Goal: Find specific page/section: Find specific page/section

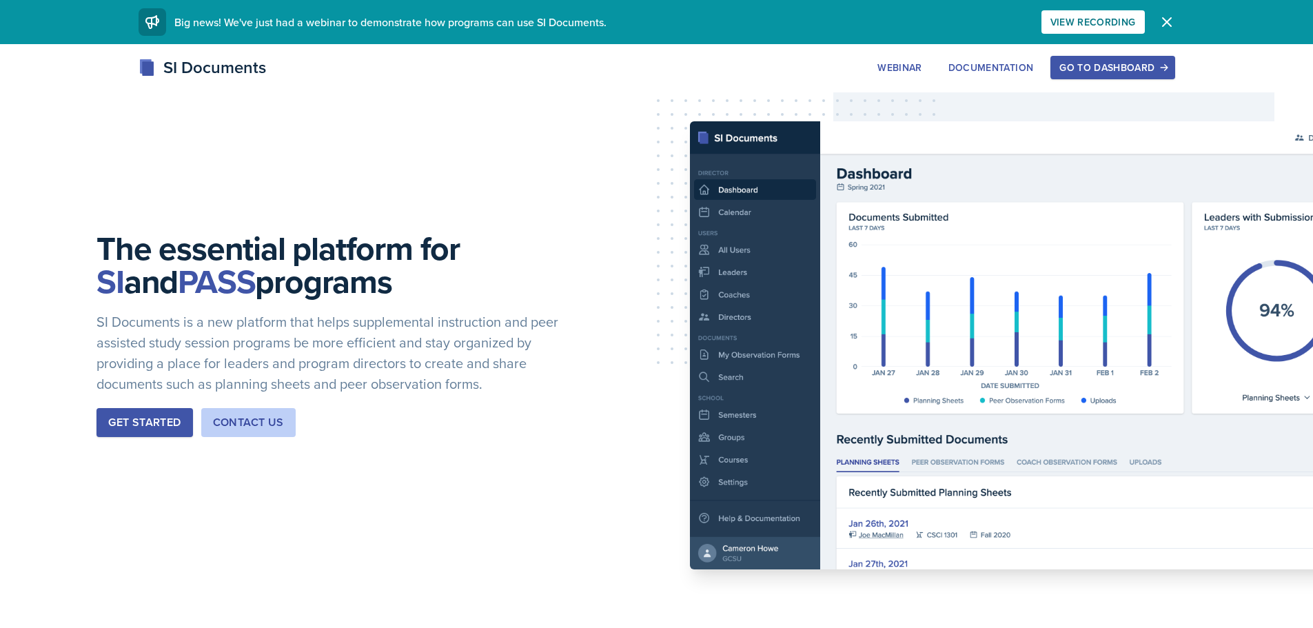
click at [1124, 69] on div "Go to Dashboard" at bounding box center [1112, 67] width 106 height 11
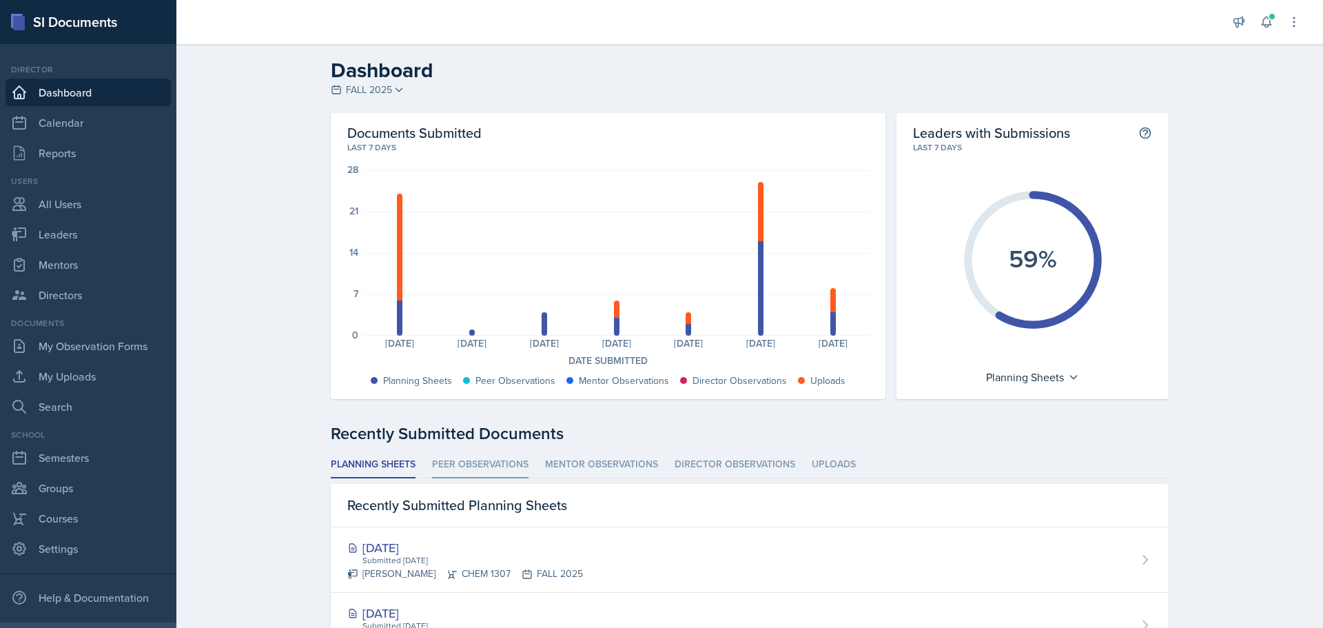
click at [473, 466] on li "Peer Observations" at bounding box center [480, 464] width 96 height 27
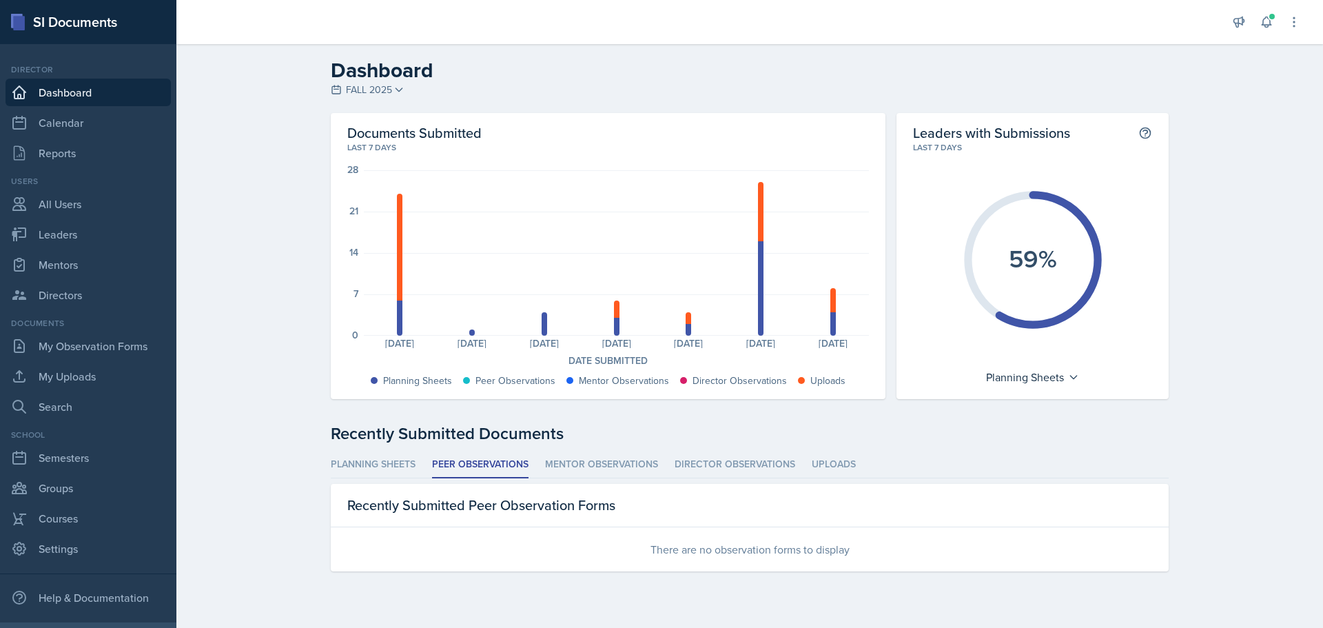
click at [398, 90] on icon at bounding box center [398, 89] width 6 height 3
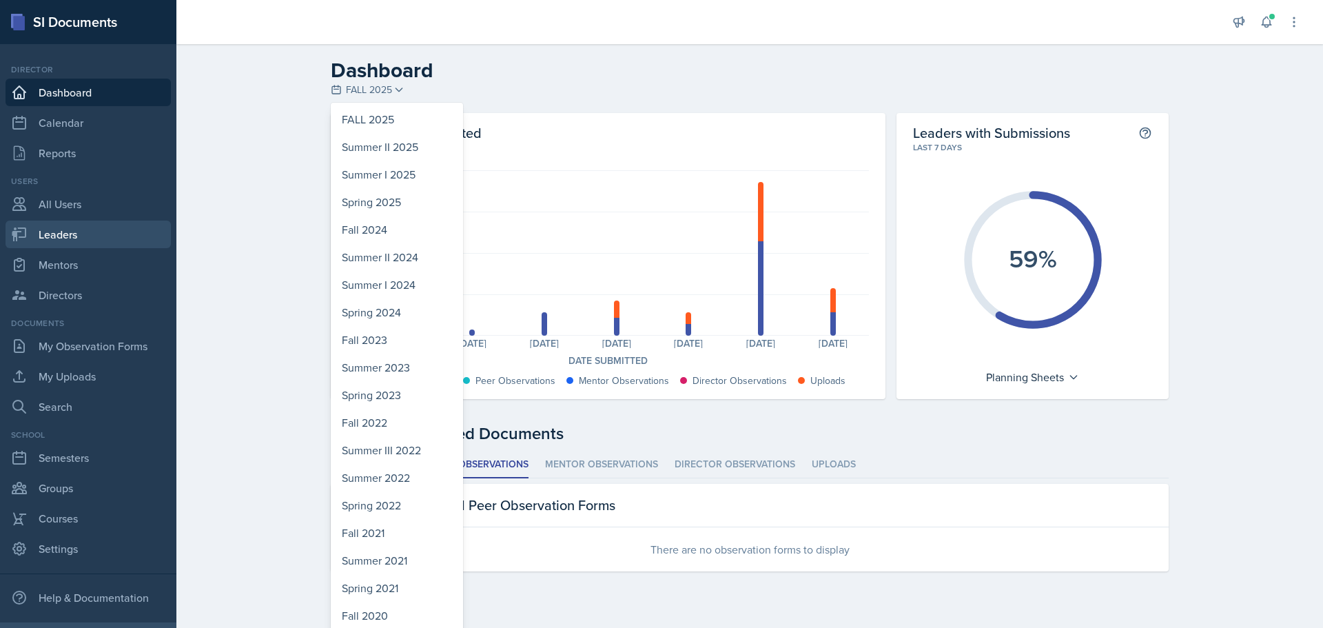
click at [70, 229] on link "Leaders" at bounding box center [88, 234] width 165 height 28
select select "0924c876-6fa7-4296-b593-7db6428ef465"
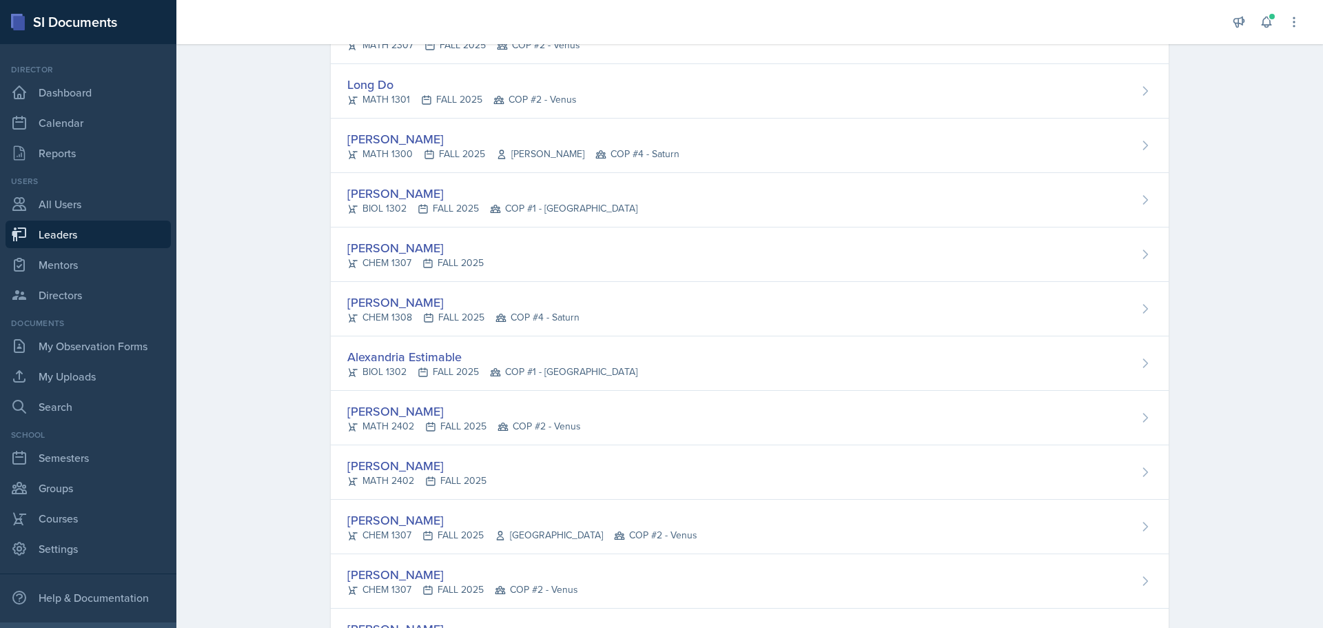
scroll to position [827, 0]
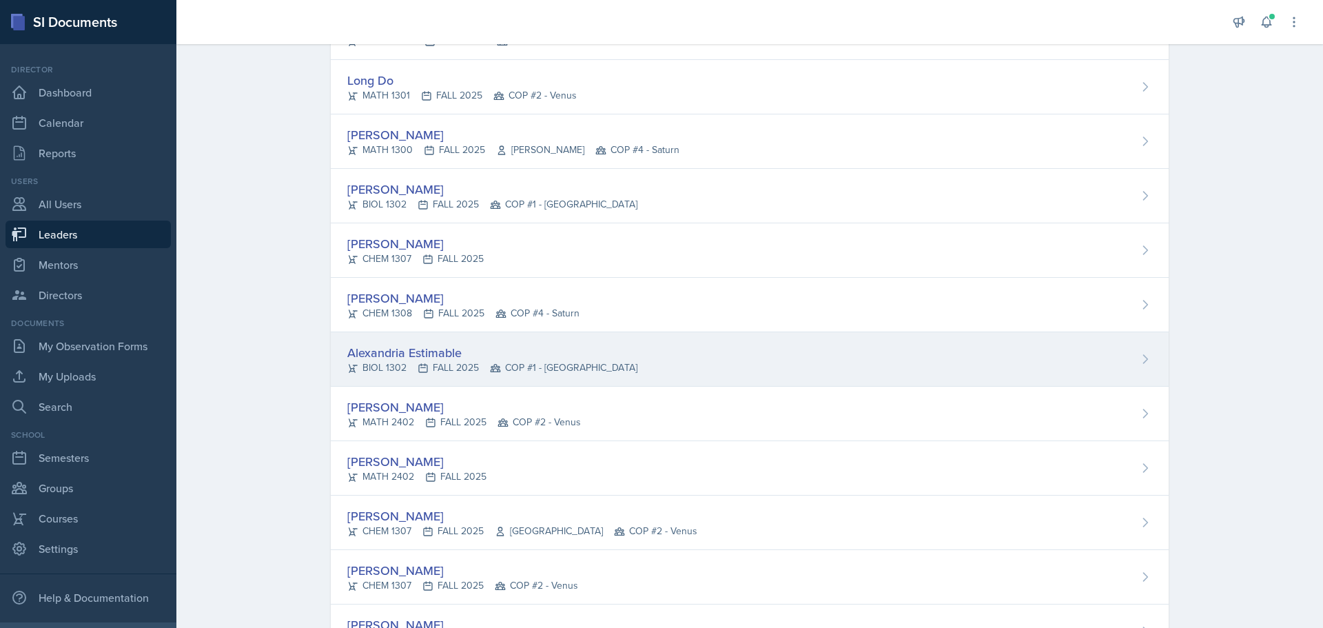
click at [389, 356] on div "Alexandria Estimable" at bounding box center [492, 352] width 290 height 19
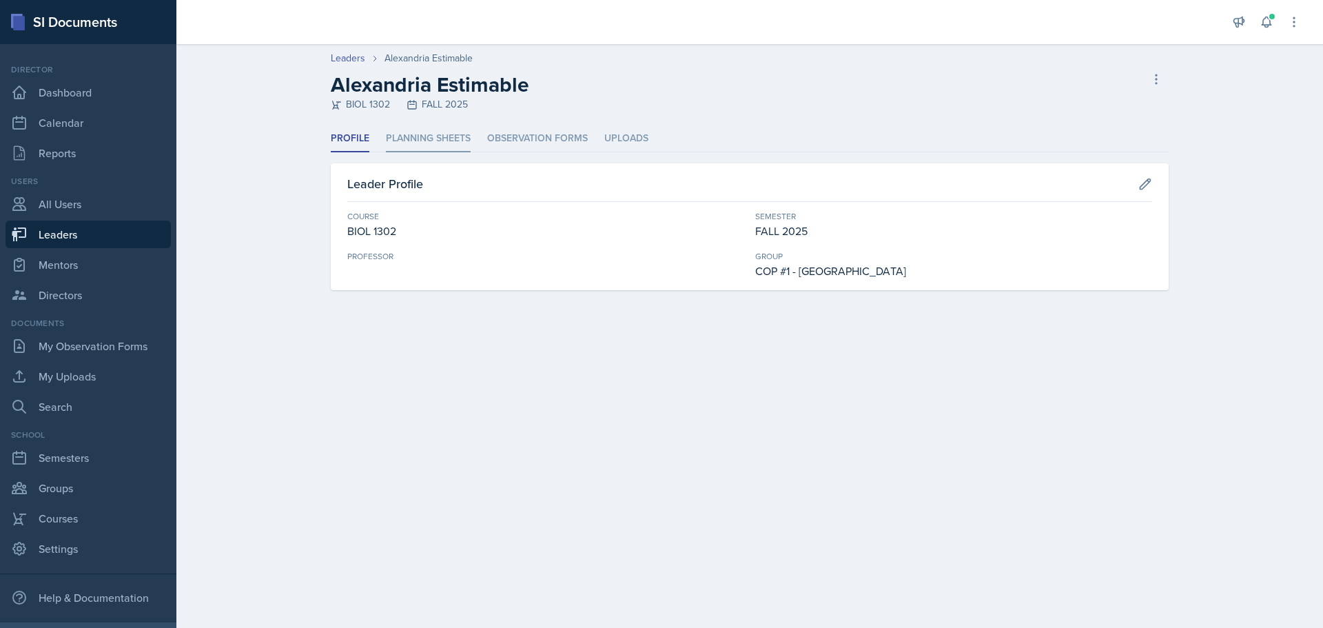
click at [419, 136] on li "Planning Sheets" at bounding box center [428, 138] width 85 height 27
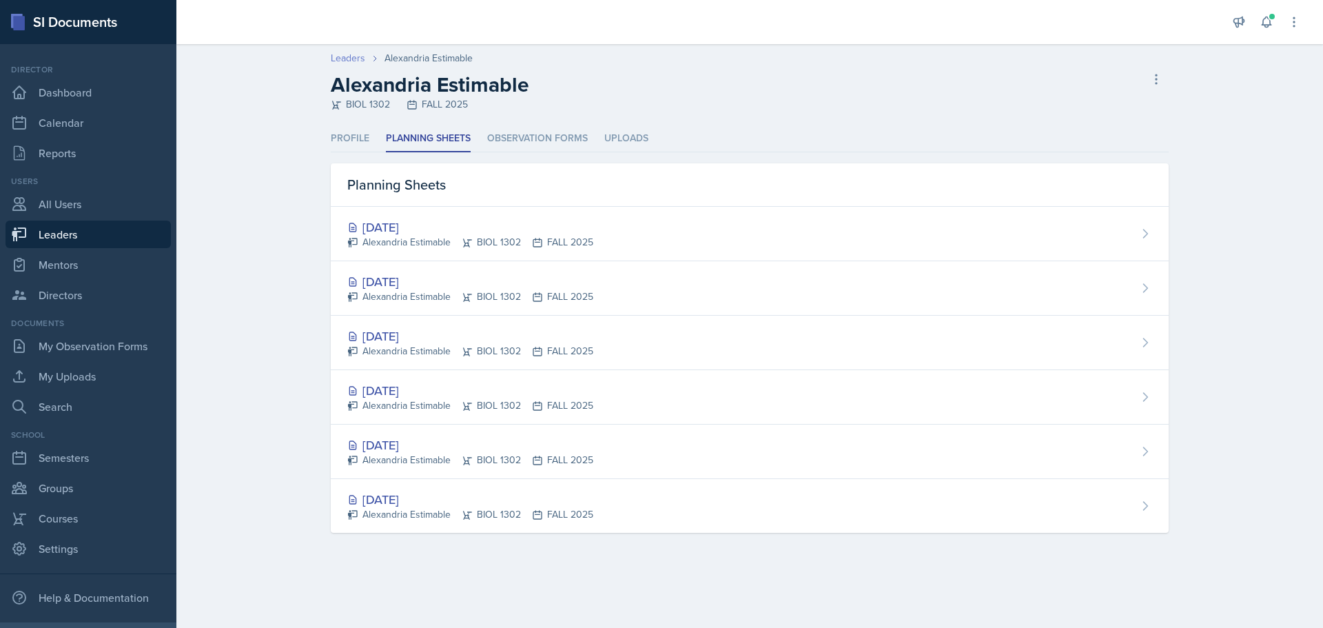
click at [355, 53] on link "Leaders" at bounding box center [348, 58] width 34 height 14
select select "0924c876-6fa7-4296-b593-7db6428ef465"
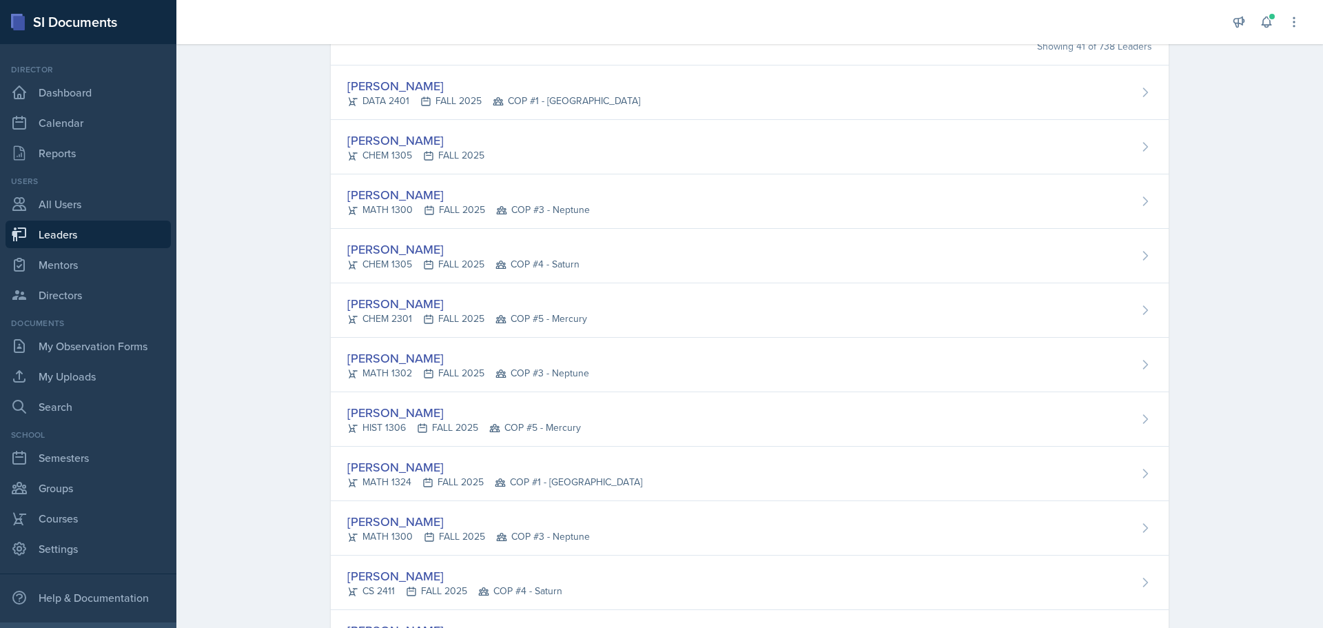
scroll to position [138, 0]
